Goal: Task Accomplishment & Management: Complete application form

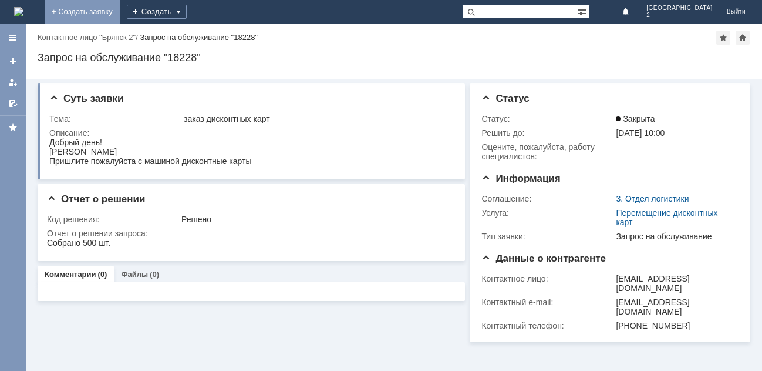
click at [120, 17] on link "+ Создать заявку" at bounding box center [82, 11] width 75 height 23
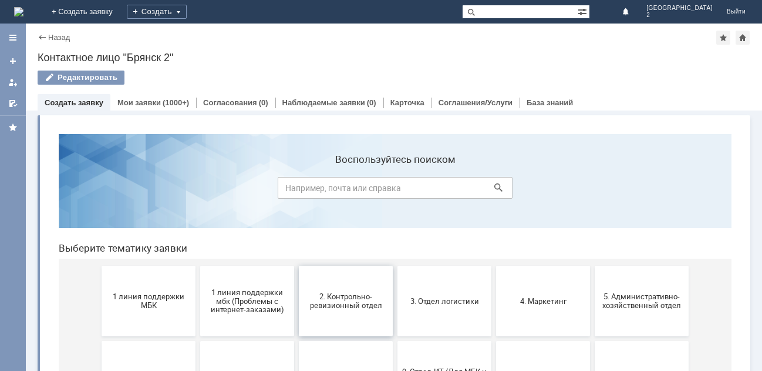
click at [363, 313] on button "2. Контрольно-ревизионный отдел" at bounding box center [346, 301] width 94 height 70
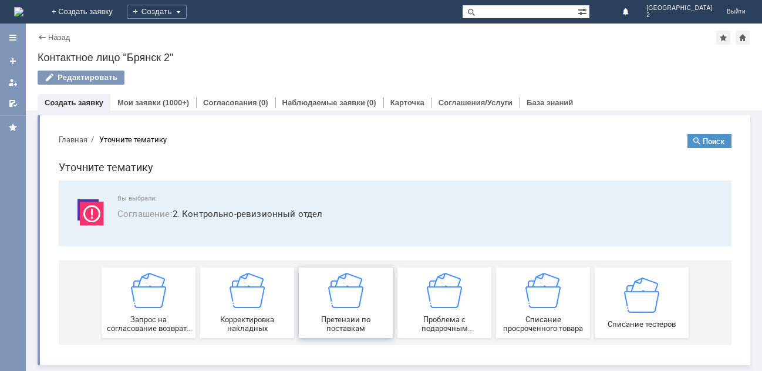
click at [345, 301] on img at bounding box center [345, 290] width 35 height 35
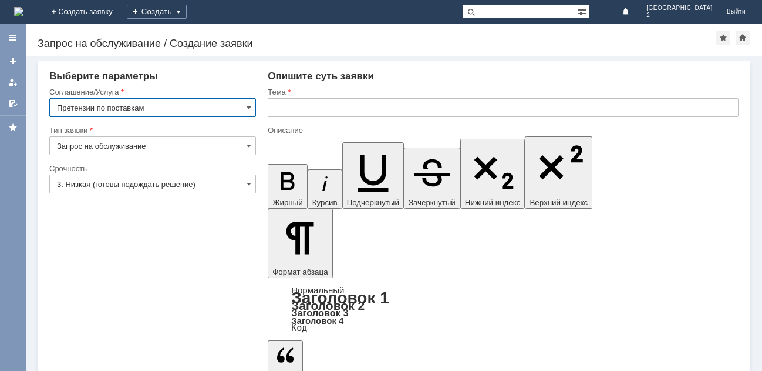
click at [278, 106] on input "text" at bounding box center [503, 107] width 471 height 19
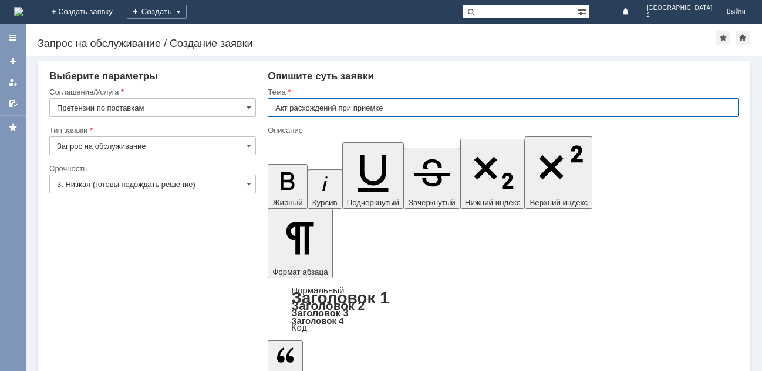
type input "Акт расхождений при приемке"
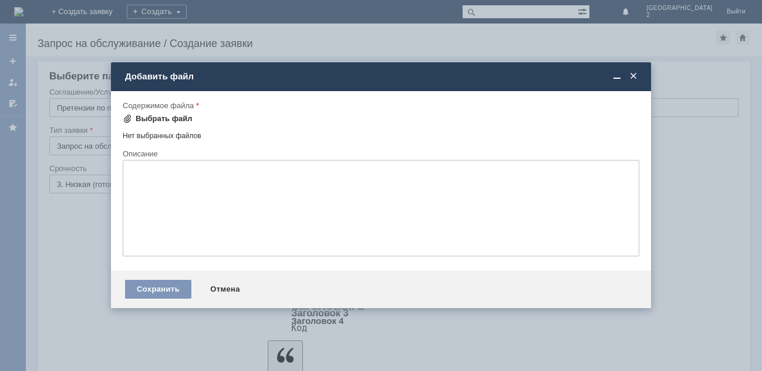
click at [172, 118] on div "Выбрать файл" at bounding box center [164, 118] width 57 height 9
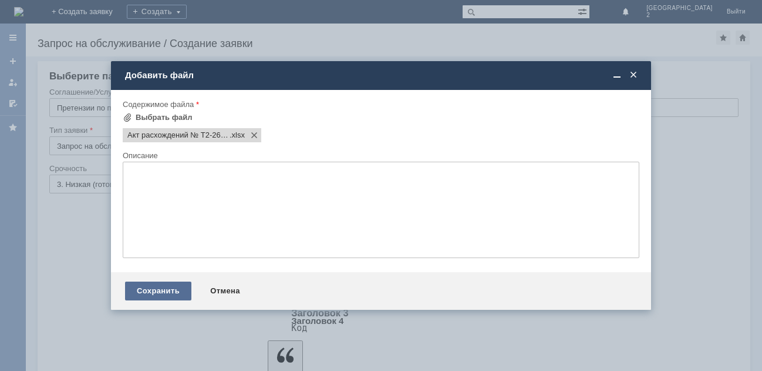
click at [159, 290] on div "Сохранить" at bounding box center [158, 290] width 66 height 19
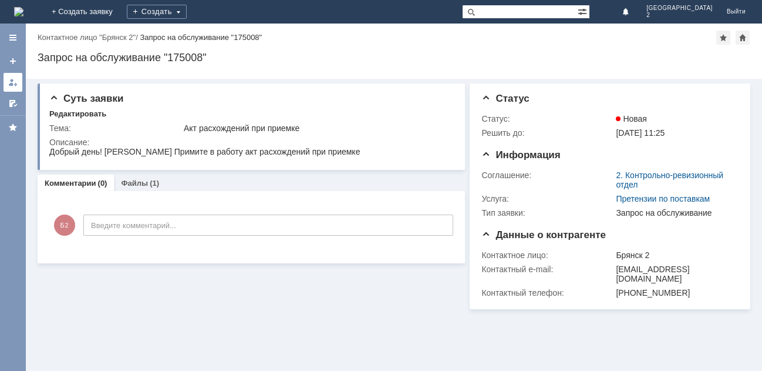
click at [14, 80] on div at bounding box center [12, 82] width 9 height 9
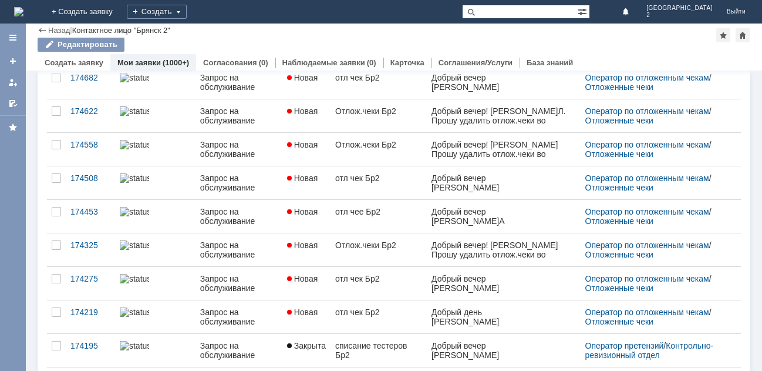
scroll to position [294, 0]
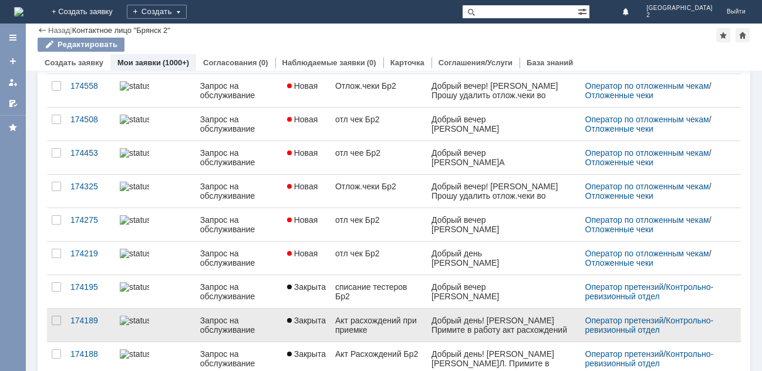
click at [227, 322] on div "Запрос на обслуживание" at bounding box center [239, 324] width 78 height 19
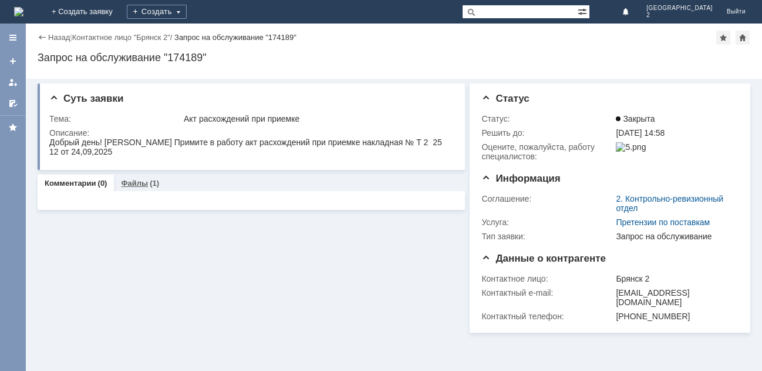
click at [145, 184] on link "Файлы" at bounding box center [134, 183] width 27 height 9
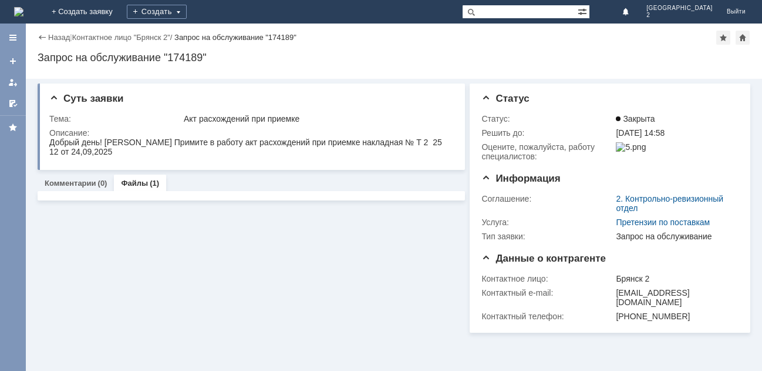
click at [145, 184] on link "Файлы" at bounding box center [134, 183] width 27 height 9
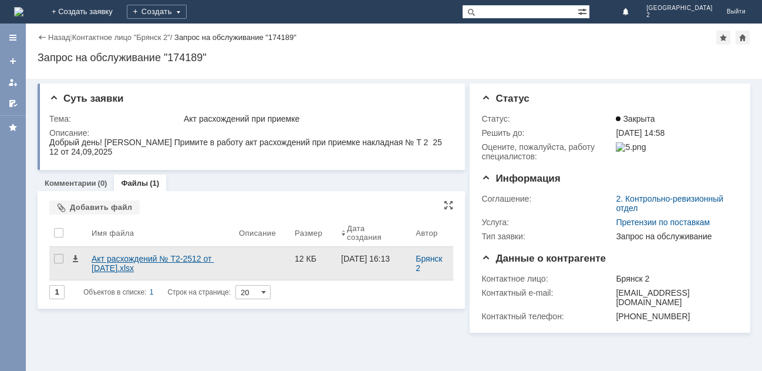
click at [125, 262] on div "Акт расхождений № Т2-2512 от [DATE].xlsx" at bounding box center [161, 263] width 138 height 19
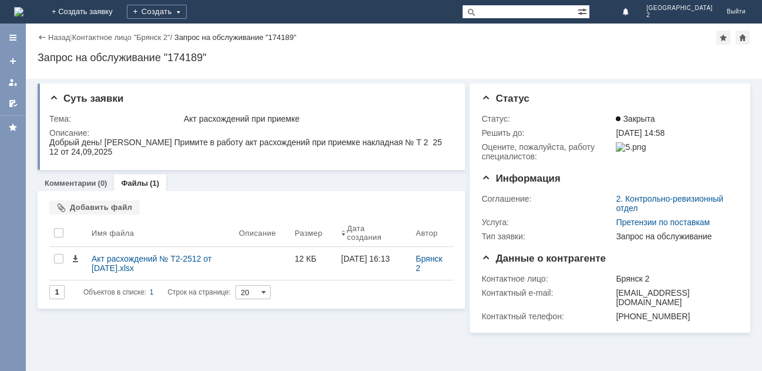
click at [238, 338] on div "Суть заявки Тема: Акт расхождений при приемке Описание: Комментарии (0) Файлы (…" at bounding box center [394, 225] width 737 height 292
click at [15, 80] on div at bounding box center [12, 82] width 9 height 9
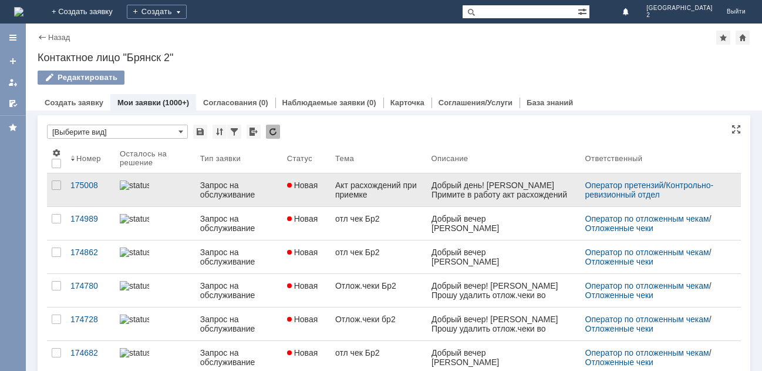
click at [230, 189] on div "Запрос на обслуживание" at bounding box center [239, 189] width 78 height 19
click at [230, 189] on div "Назад | Контактное лицо "Брянск 2" Контактное лицо "Брянск 2" Редактировать emp…" at bounding box center [394, 196] width 737 height 347
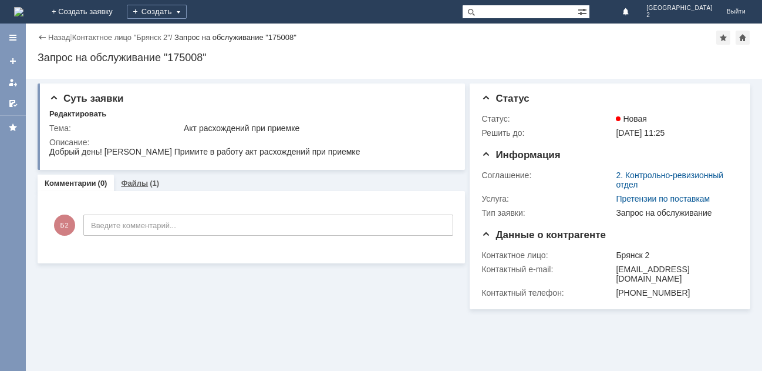
click at [134, 180] on link "Файлы" at bounding box center [134, 183] width 27 height 9
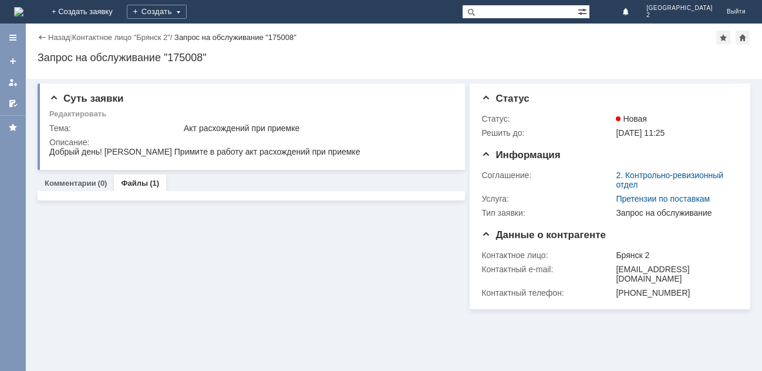
click at [134, 180] on link "Файлы" at bounding box center [134, 183] width 27 height 9
